Goal: Task Accomplishment & Management: Manage account settings

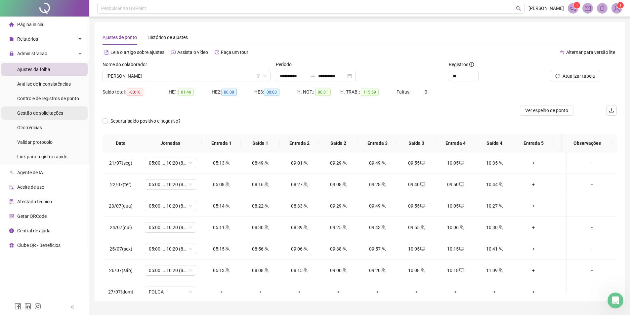
scroll to position [231, 0]
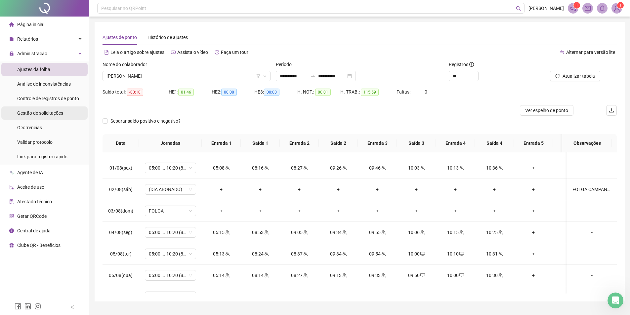
click at [39, 115] on span "Gestão de solicitações" at bounding box center [40, 112] width 46 height 5
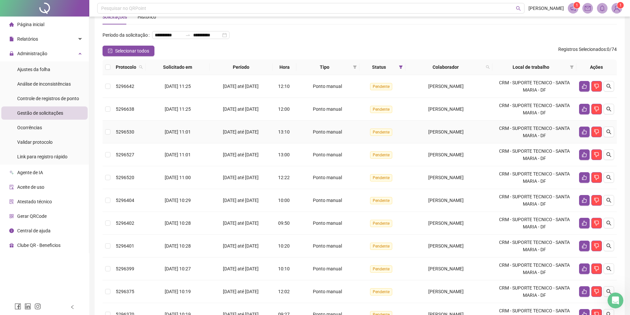
scroll to position [120, 0]
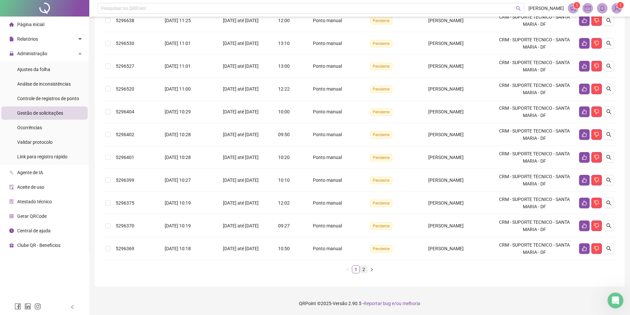
click at [364, 269] on link "2" at bounding box center [363, 269] width 7 height 7
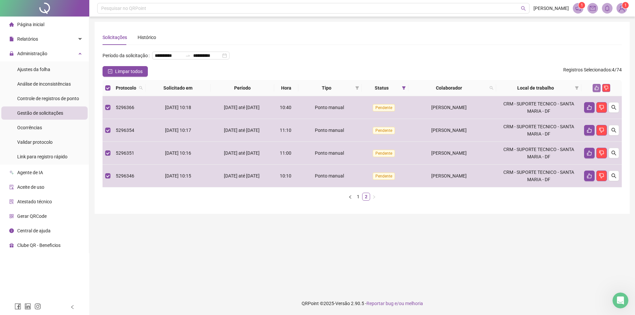
click at [597, 92] on button "button" at bounding box center [596, 88] width 8 height 8
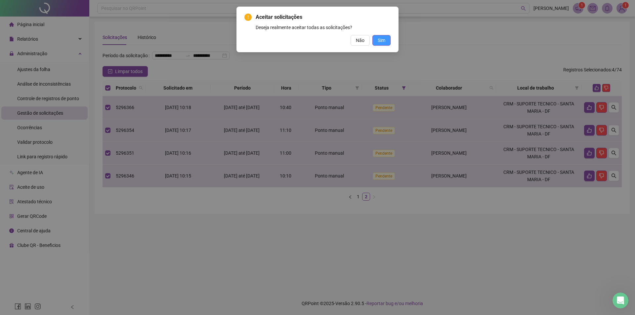
click at [375, 38] on button "Sim" at bounding box center [381, 40] width 18 height 11
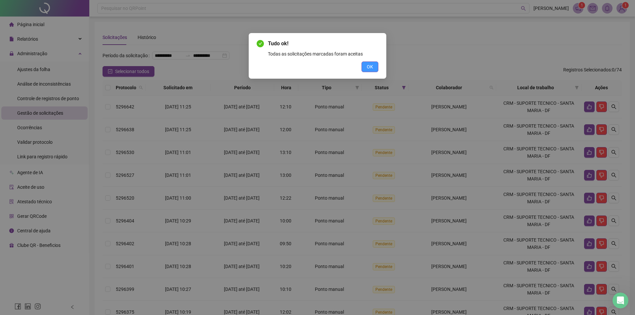
click at [373, 69] on button "OK" at bounding box center [369, 66] width 17 height 11
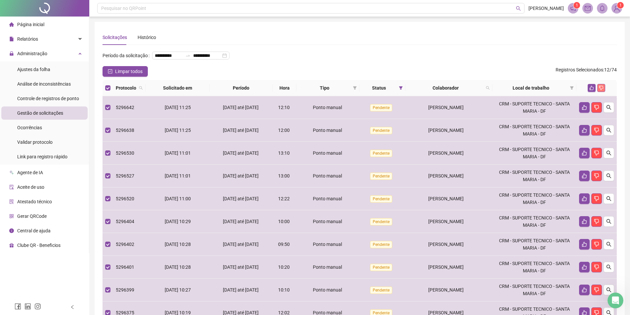
click at [600, 90] on icon "dislike" at bounding box center [601, 88] width 5 height 5
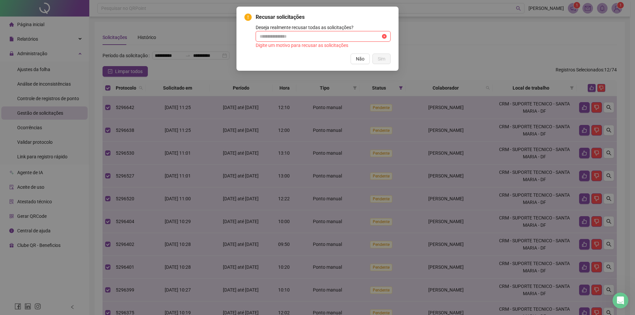
click at [316, 36] on input "text" at bounding box center [320, 36] width 121 height 7
click at [500, 19] on div "Recusar solicitações Deseja realmente recusar todas as solicitações? Digite um …" at bounding box center [317, 157] width 635 height 315
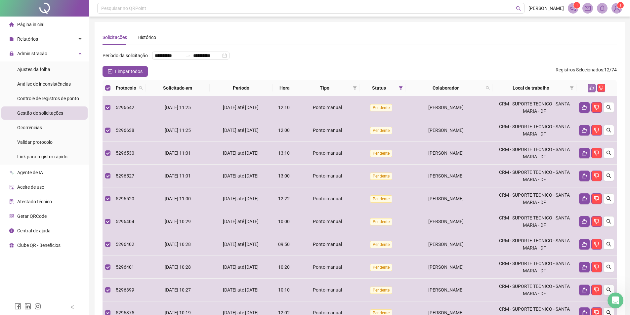
click at [592, 92] on button "button" at bounding box center [592, 88] width 8 height 8
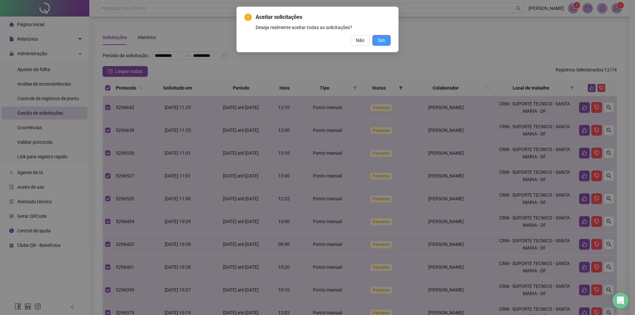
click at [384, 40] on span "Sim" at bounding box center [382, 40] width 8 height 7
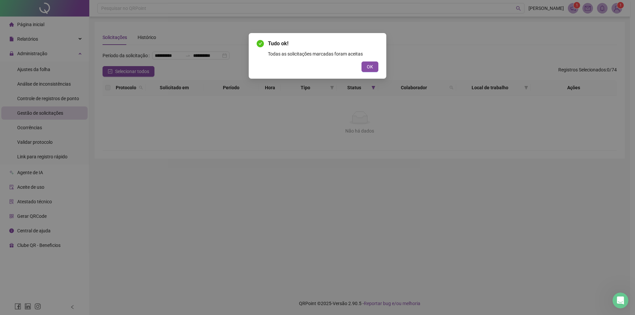
drag, startPoint x: 367, startPoint y: 67, endPoint x: 359, endPoint y: 68, distance: 7.6
click at [367, 67] on span "OK" at bounding box center [370, 66] width 6 height 7
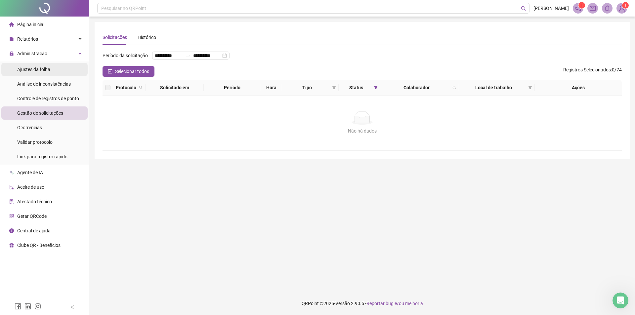
click at [47, 72] on div "Ajustes da folha" at bounding box center [33, 69] width 33 height 13
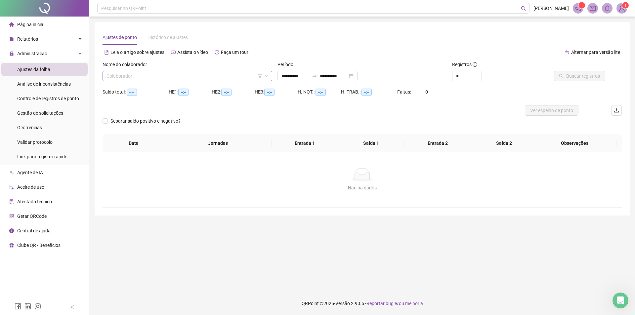
click at [168, 78] on input "search" at bounding box center [184, 76] width 156 height 10
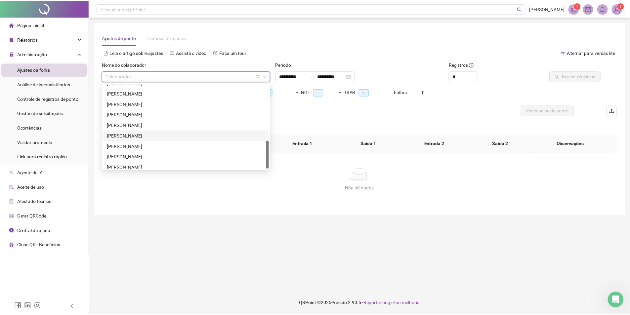
scroll to position [169, 0]
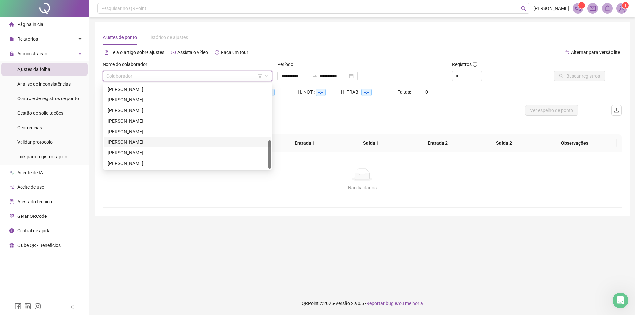
click at [155, 141] on div "[PERSON_NAME]" at bounding box center [187, 142] width 159 height 7
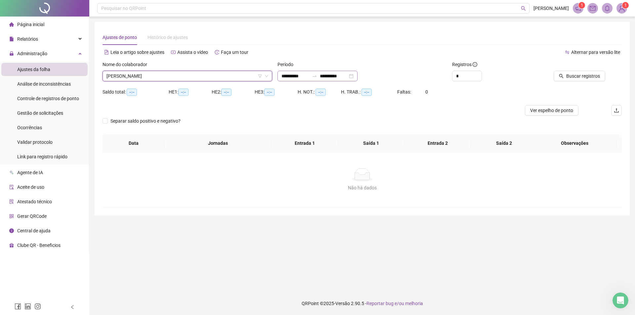
click at [318, 77] on div at bounding box center [314, 75] width 11 height 5
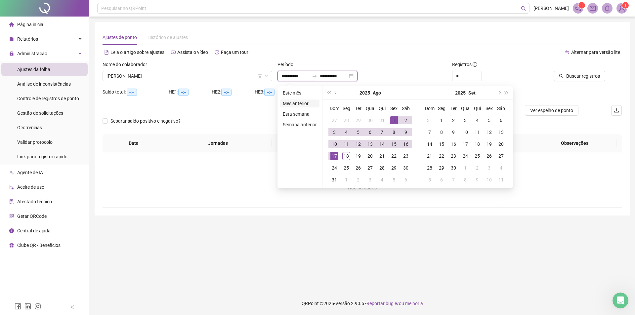
type input "**********"
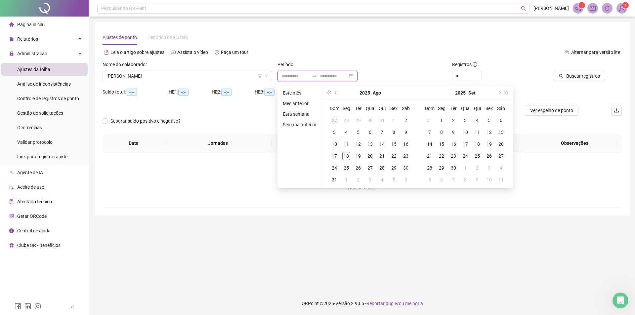
type input "**********"
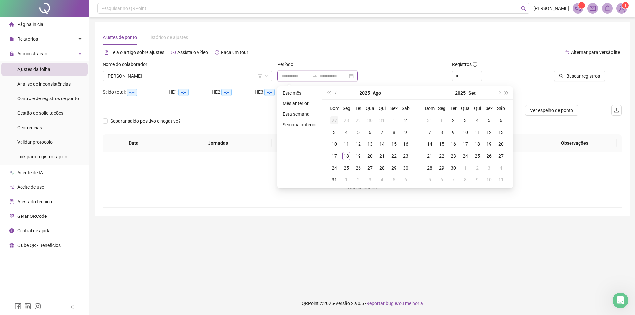
type input "**********"
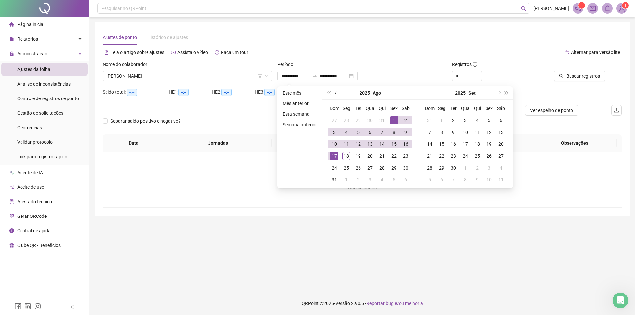
click at [336, 94] on button "prev-year" at bounding box center [335, 92] width 7 height 13
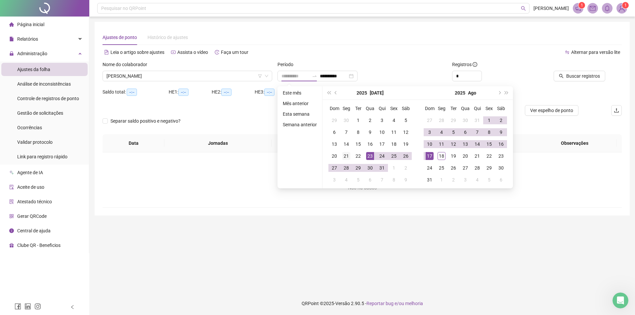
type input "**********"
click at [342, 155] on div "21" at bounding box center [346, 156] width 8 height 8
type input "**********"
click at [435, 156] on td "18" at bounding box center [441, 156] width 12 height 12
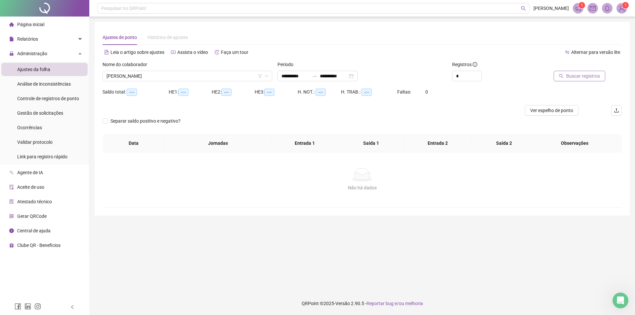
click at [582, 75] on span "Buscar registros" at bounding box center [583, 75] width 34 height 7
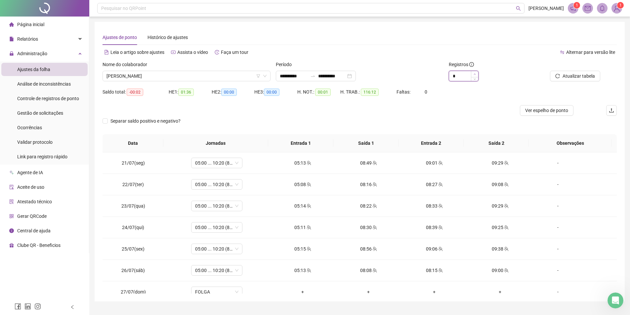
click at [475, 74] on icon "up" at bounding box center [474, 74] width 2 height 2
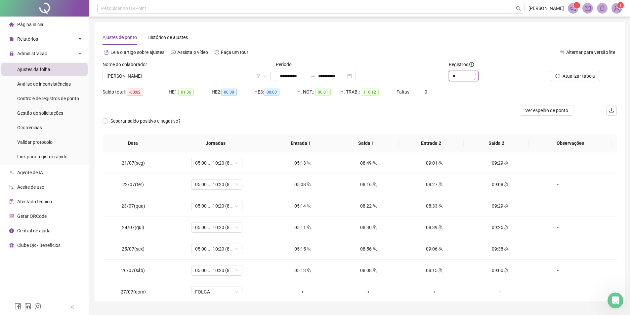
click at [475, 74] on icon "up" at bounding box center [474, 74] width 2 height 2
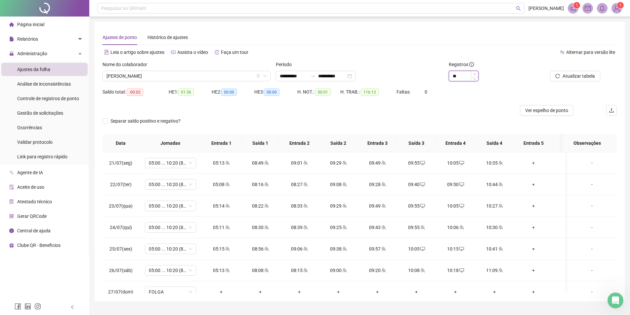
type input "**"
click at [475, 74] on icon "up" at bounding box center [474, 74] width 2 height 2
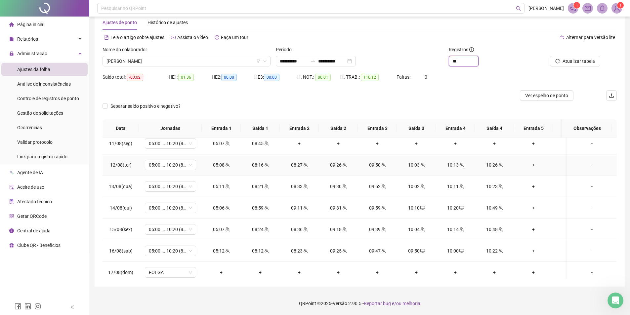
scroll to position [487, 0]
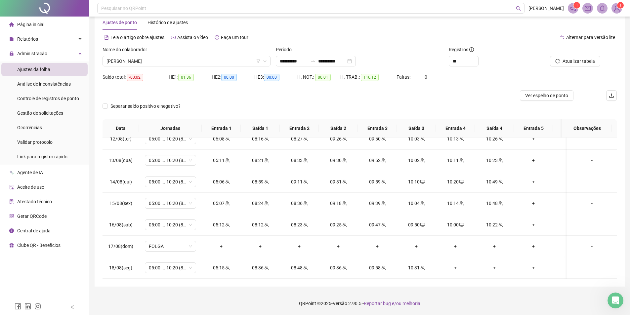
drag, startPoint x: 78, startPoint y: 188, endPoint x: 81, endPoint y: 185, distance: 4.9
click at [81, 185] on li "Aceite de uso" at bounding box center [44, 187] width 86 height 13
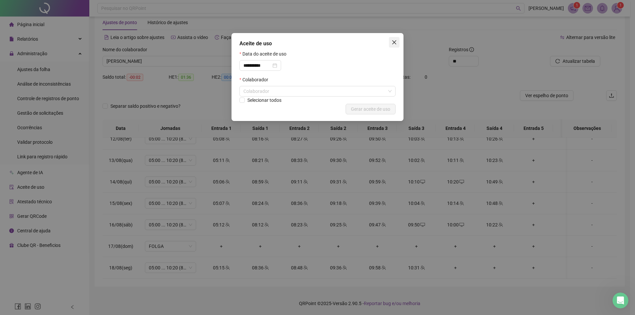
click at [394, 44] on icon "close" at bounding box center [393, 42] width 5 height 5
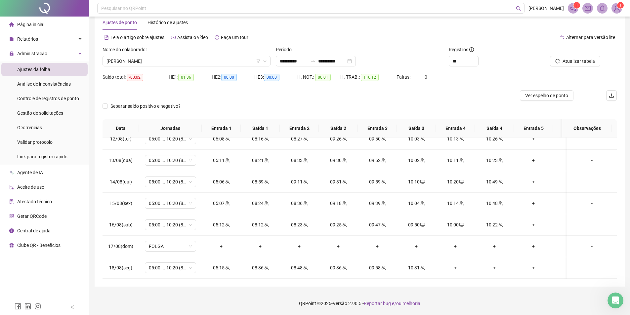
click at [199, 60] on span "[PERSON_NAME]" at bounding box center [186, 61] width 160 height 10
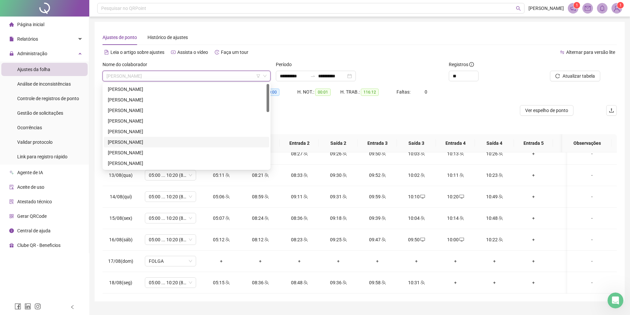
click at [150, 143] on div "[PERSON_NAME]" at bounding box center [186, 142] width 157 height 7
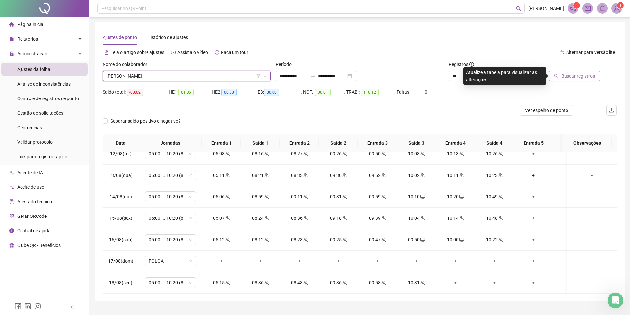
click at [581, 76] on span "Buscar registros" at bounding box center [578, 75] width 34 height 7
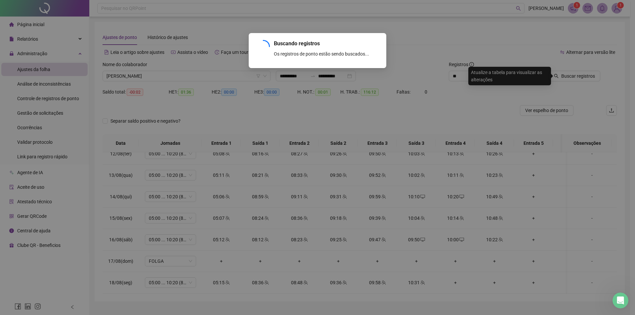
click at [580, 79] on div "Buscando registros Os registros de ponto estão sendo buscados... OK" at bounding box center [317, 157] width 635 height 315
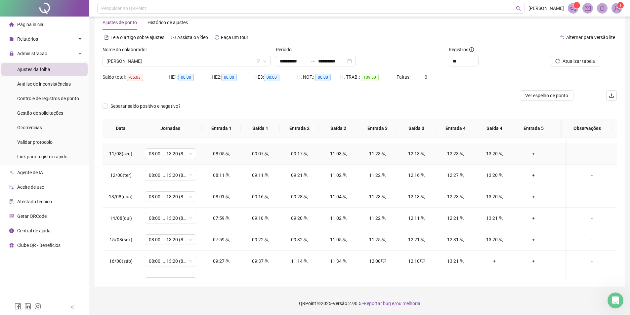
scroll to position [487, 0]
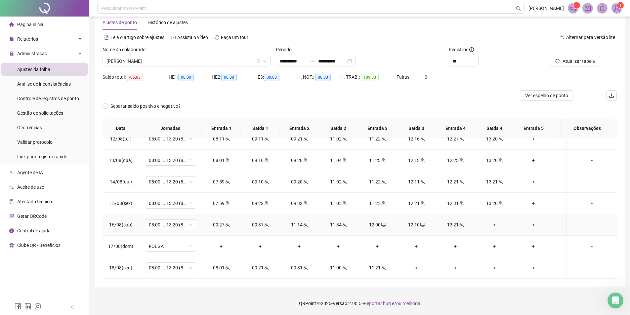
click at [490, 221] on div "+" at bounding box center [494, 224] width 28 height 7
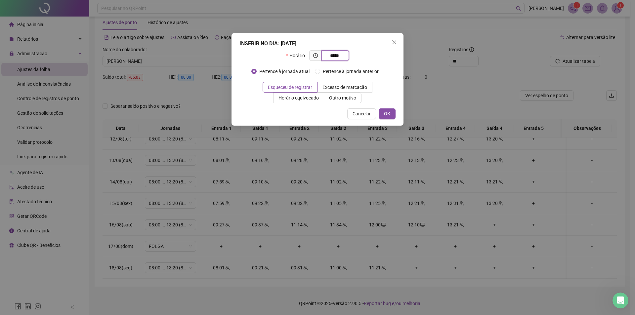
type input "*****"
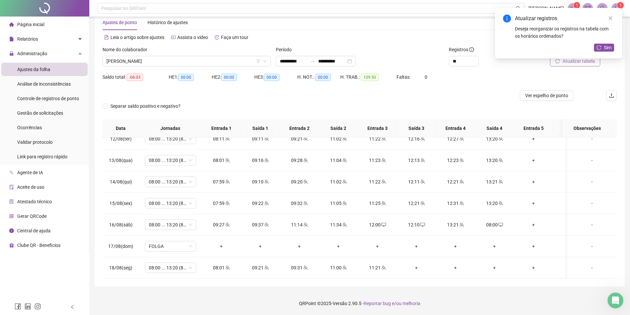
drag, startPoint x: 600, startPoint y: 59, endPoint x: 584, endPoint y: 65, distance: 16.8
click at [598, 59] on div "Atualizar registros Deseja reorganizar os registros na tabela com os horários o…" at bounding box center [558, 33] width 127 height 51
click at [584, 65] on button "Atualizar tabela" at bounding box center [575, 61] width 50 height 11
click at [606, 49] on button "Sim" at bounding box center [609, 48] width 20 height 8
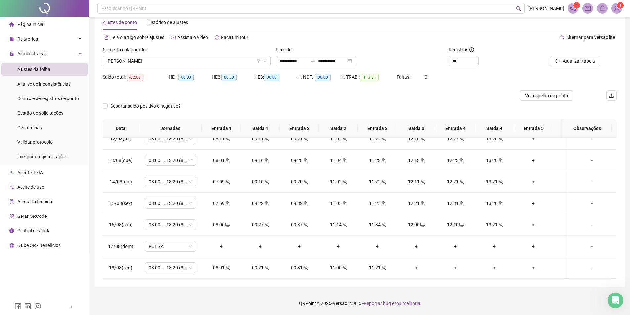
click at [462, 111] on div "Separar saldo positivo e negativo?" at bounding box center [359, 110] width 514 height 19
